Goal: Information Seeking & Learning: Learn about a topic

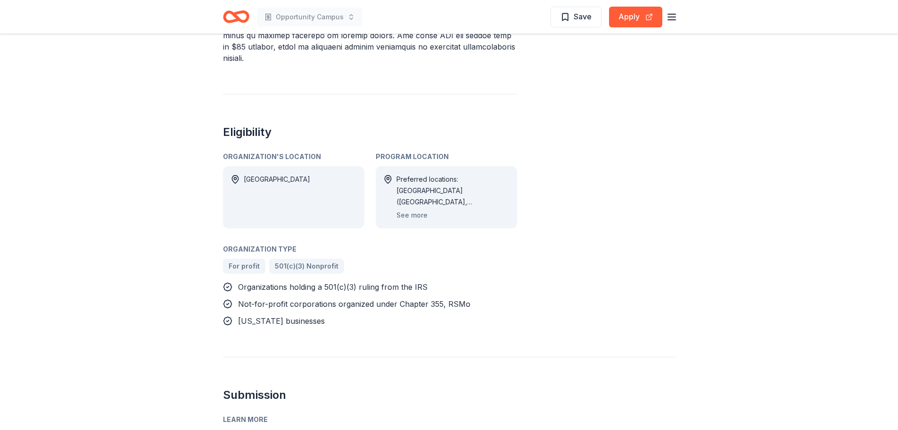
scroll to position [566, 0]
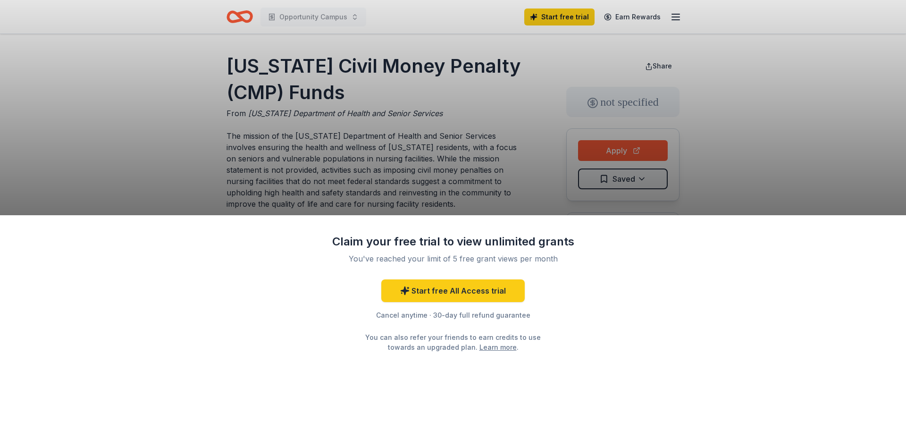
click at [687, 169] on div "Claim your free trial to view unlimited grants You've reached your limit of 5 f…" at bounding box center [453, 215] width 906 height 430
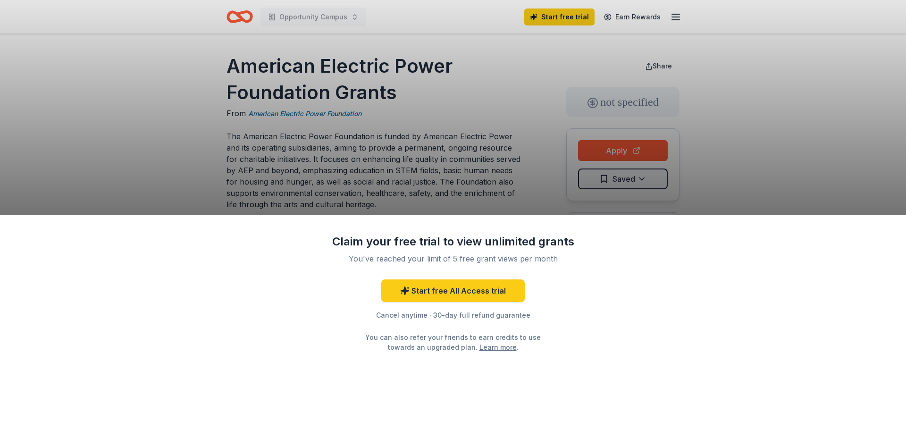
click at [394, 88] on div "Claim your free trial to view unlimited grants You've reached your limit of 5 f…" at bounding box center [453, 215] width 906 height 430
